Goal: Task Accomplishment & Management: Manage account settings

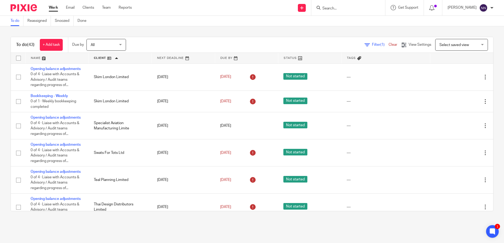
scroll to position [969, 0]
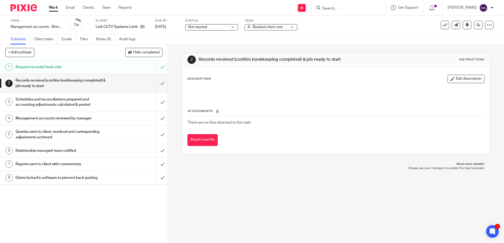
click at [230, 27] on div "Not started Not started" at bounding box center [211, 27] width 53 height 6
click at [209, 47] on li "In progress" at bounding box center [212, 46] width 52 height 11
click at [291, 26] on div "A - Booked client visit" at bounding box center [271, 27] width 53 height 6
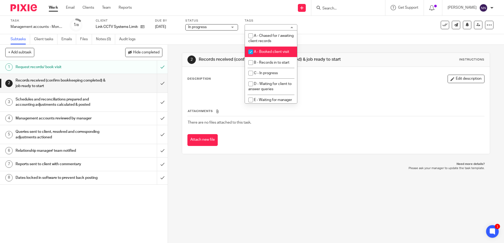
click at [252, 53] on input "checkbox" at bounding box center [251, 52] width 10 height 10
checkbox input "false"
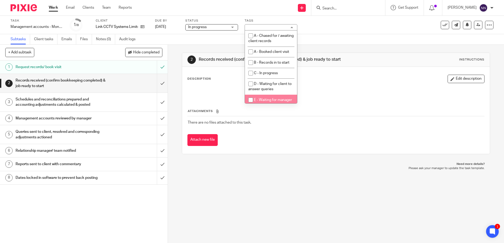
click at [251, 101] on input "checkbox" at bounding box center [251, 100] width 10 height 10
checkbox input "true"
click at [161, 85] on input "submit" at bounding box center [84, 83] width 168 height 19
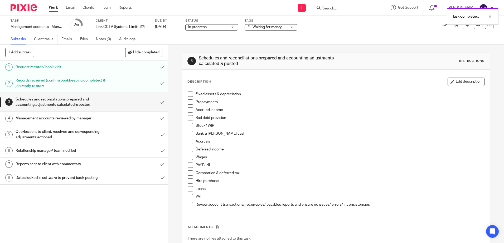
click at [155, 103] on input "submit" at bounding box center [84, 102] width 168 height 19
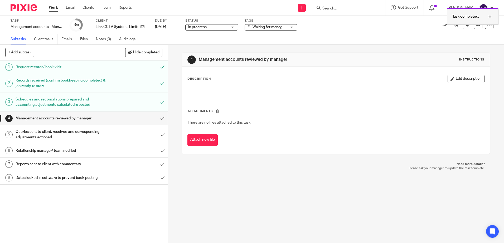
drag, startPoint x: 0, startPoint y: 0, endPoint x: 472, endPoint y: 24, distance: 472.8
click at [472, 24] on div at bounding box center [472, 24] width 51 height 1
click at [474, 23] on link at bounding box center [478, 25] width 8 height 8
click at [476, 27] on icon at bounding box center [478, 25] width 4 height 4
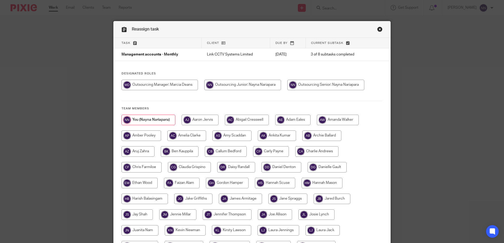
click at [178, 86] on input "radio" at bounding box center [159, 85] width 76 height 11
radio input "true"
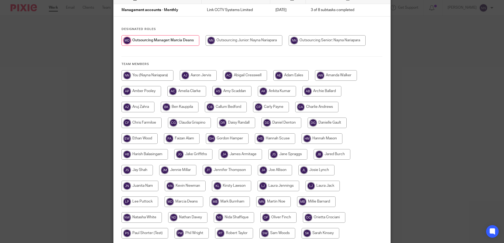
scroll to position [120, 0]
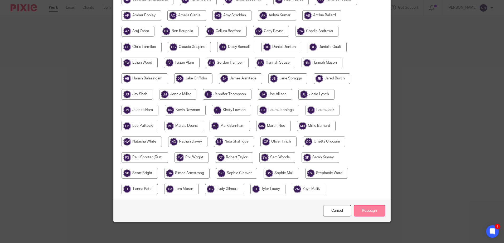
click at [364, 213] on input "Reassign" at bounding box center [369, 211] width 31 height 11
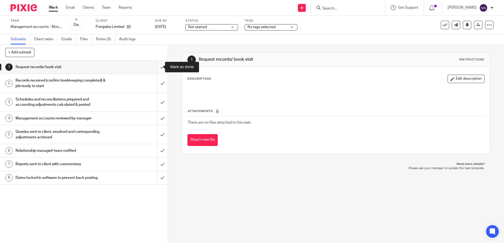
click at [160, 67] on input "submit" at bounding box center [84, 67] width 168 height 13
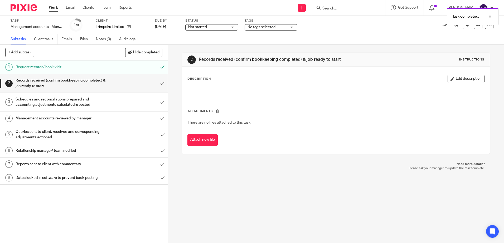
click at [233, 27] on div "Not started Not started" at bounding box center [211, 27] width 53 height 6
click at [207, 47] on span "In progress" at bounding box center [198, 47] width 18 height 4
click at [271, 27] on span "No tags selected" at bounding box center [261, 27] width 28 height 4
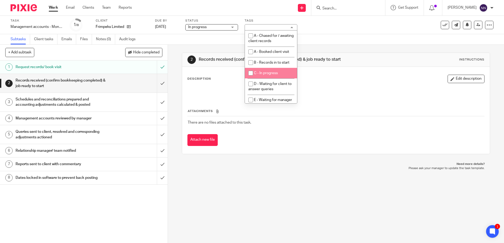
click at [252, 72] on input "checkbox" at bounding box center [251, 73] width 10 height 10
checkbox input "true"
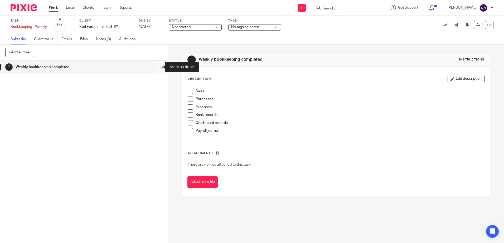
click at [158, 68] on input "submit" at bounding box center [84, 67] width 168 height 13
click at [155, 67] on input "submit" at bounding box center [84, 67] width 168 height 13
